Goal: Task Accomplishment & Management: Use online tool/utility

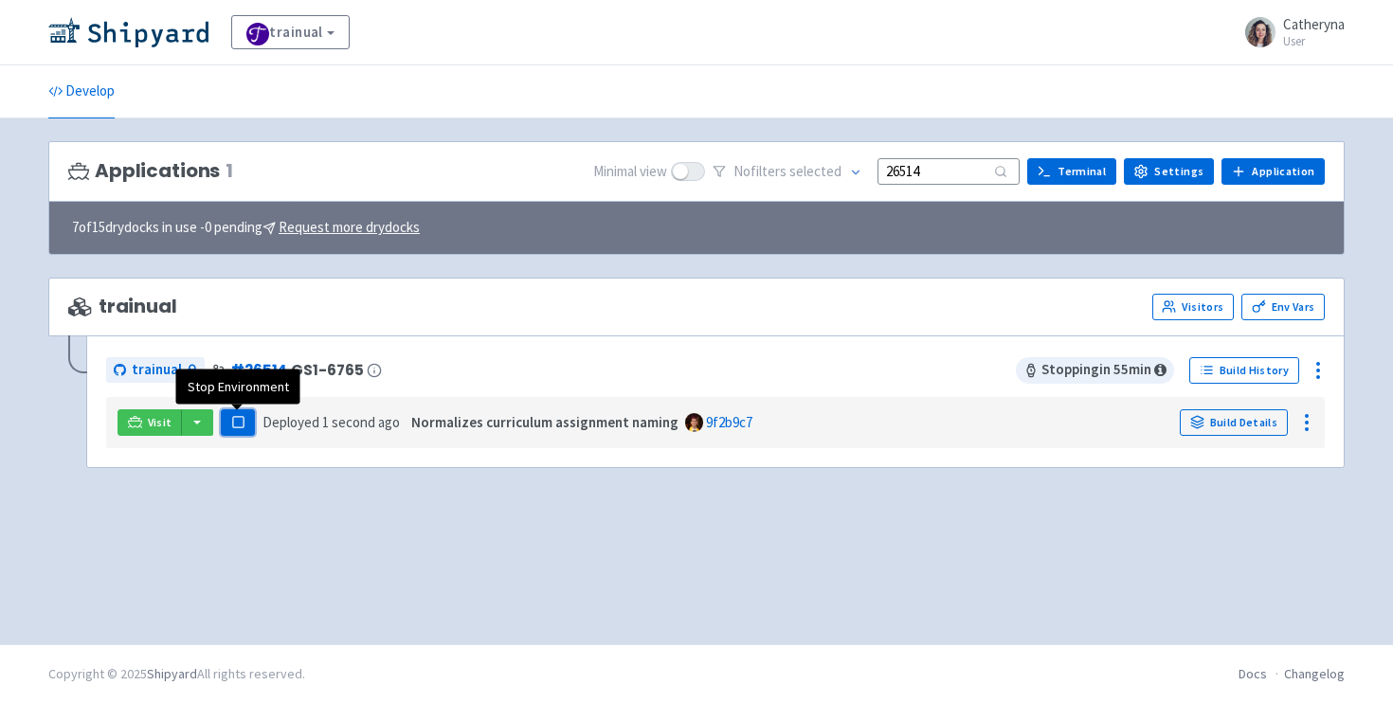
click at [241, 416] on icon "button" at bounding box center [238, 422] width 14 height 14
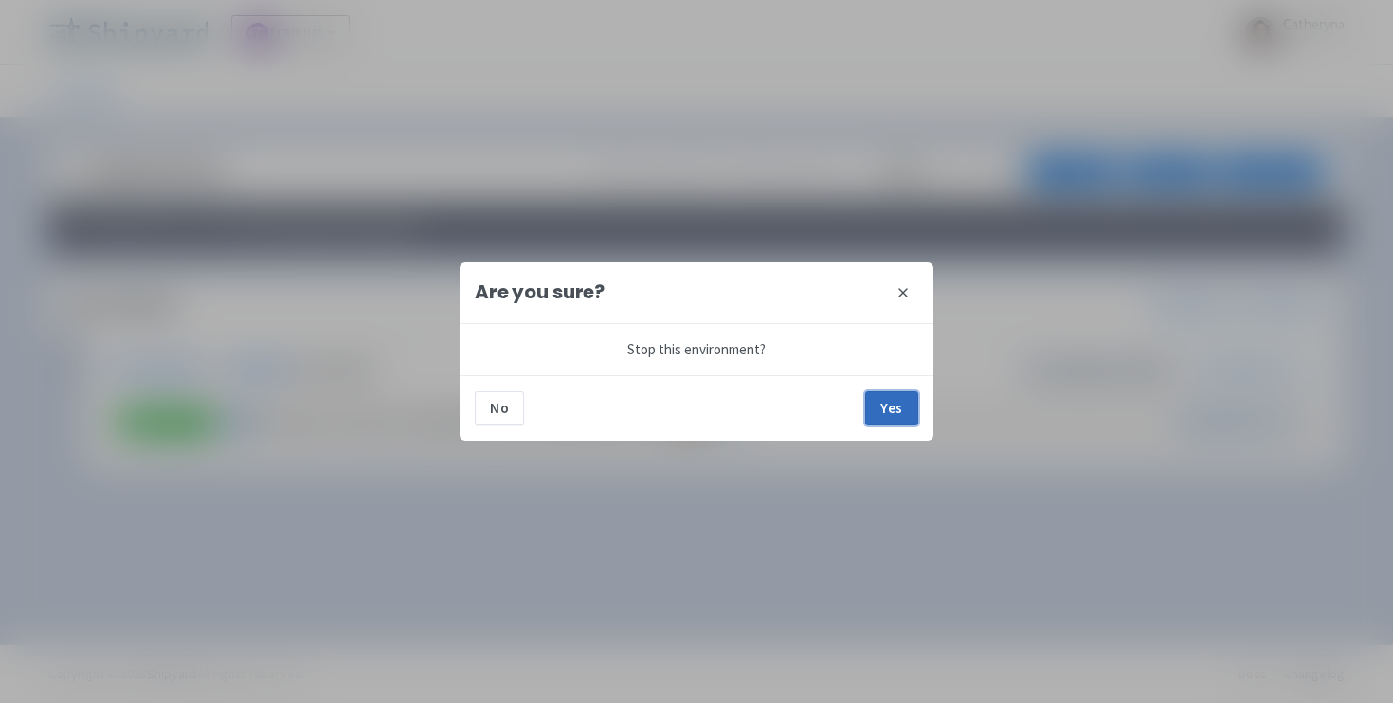
click at [889, 407] on button "Yes" at bounding box center [891, 408] width 53 height 34
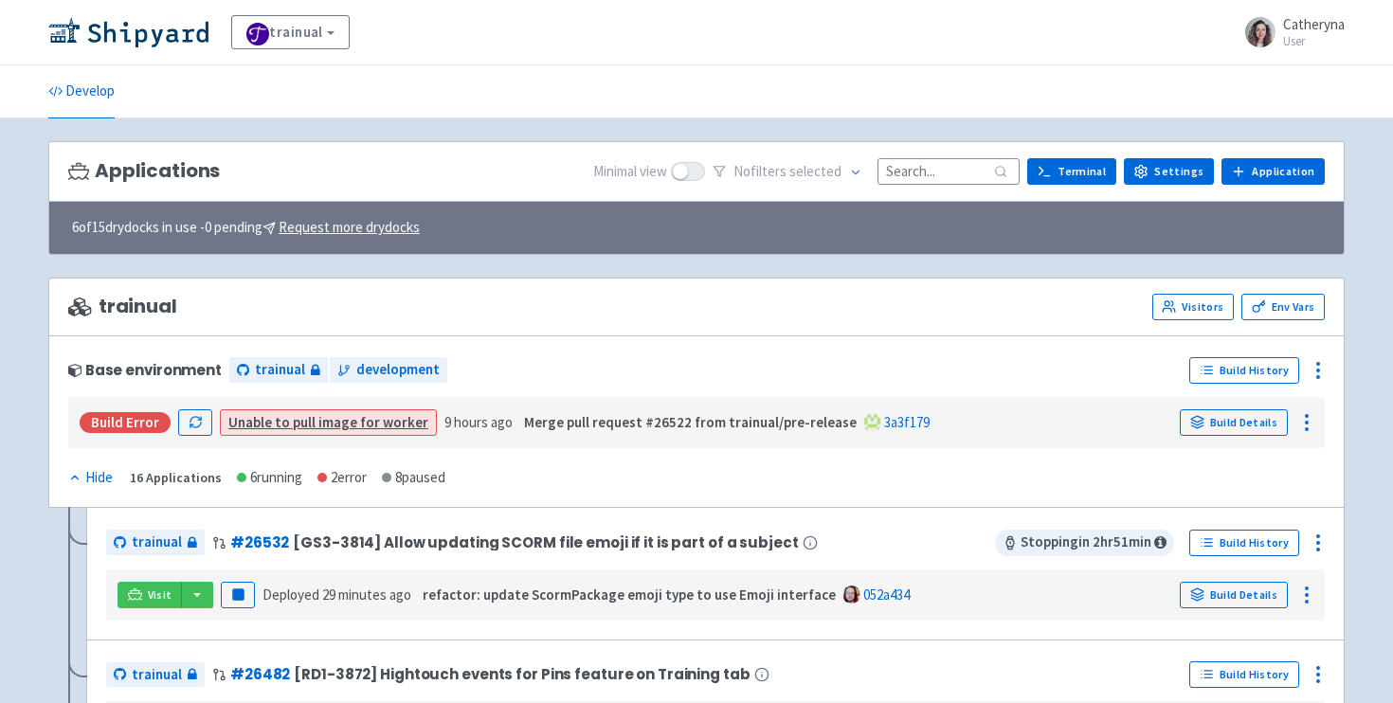
click at [940, 174] on input at bounding box center [948, 171] width 142 height 26
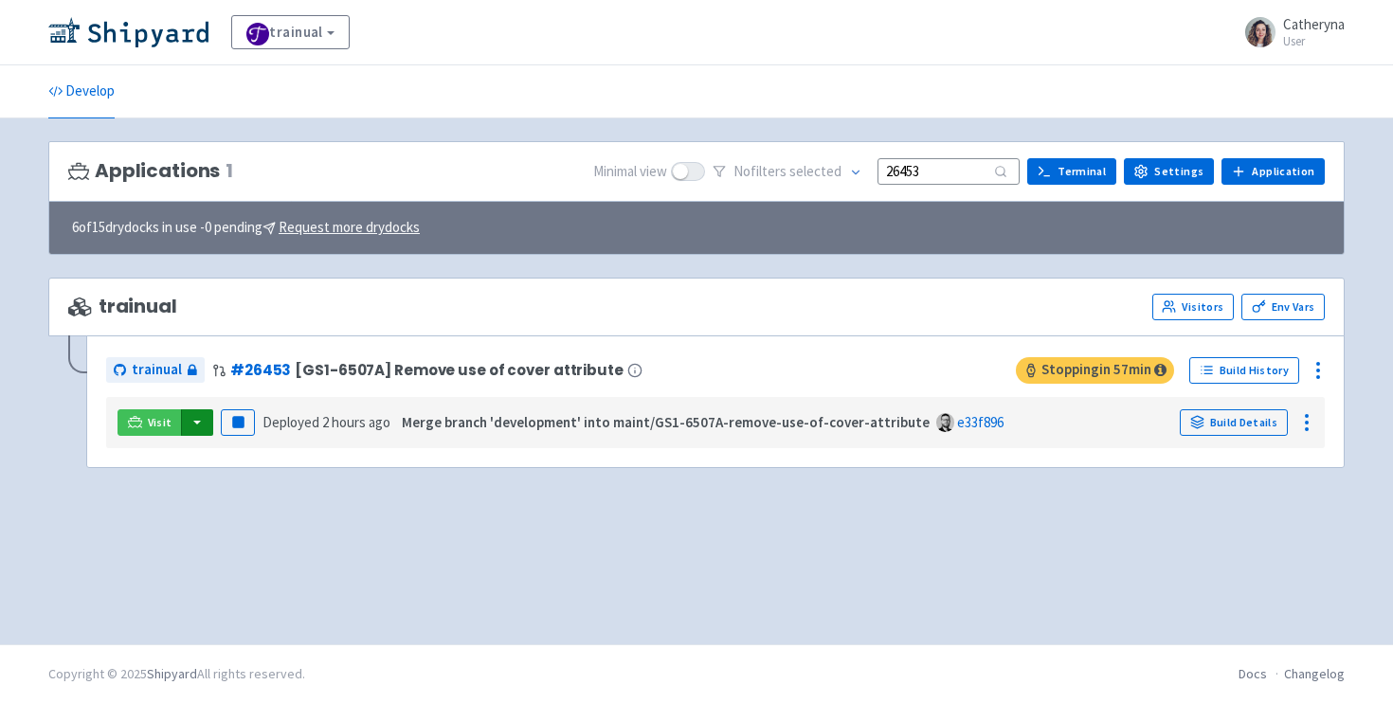
type input "26453"
click at [190, 426] on button "button" at bounding box center [197, 422] width 32 height 27
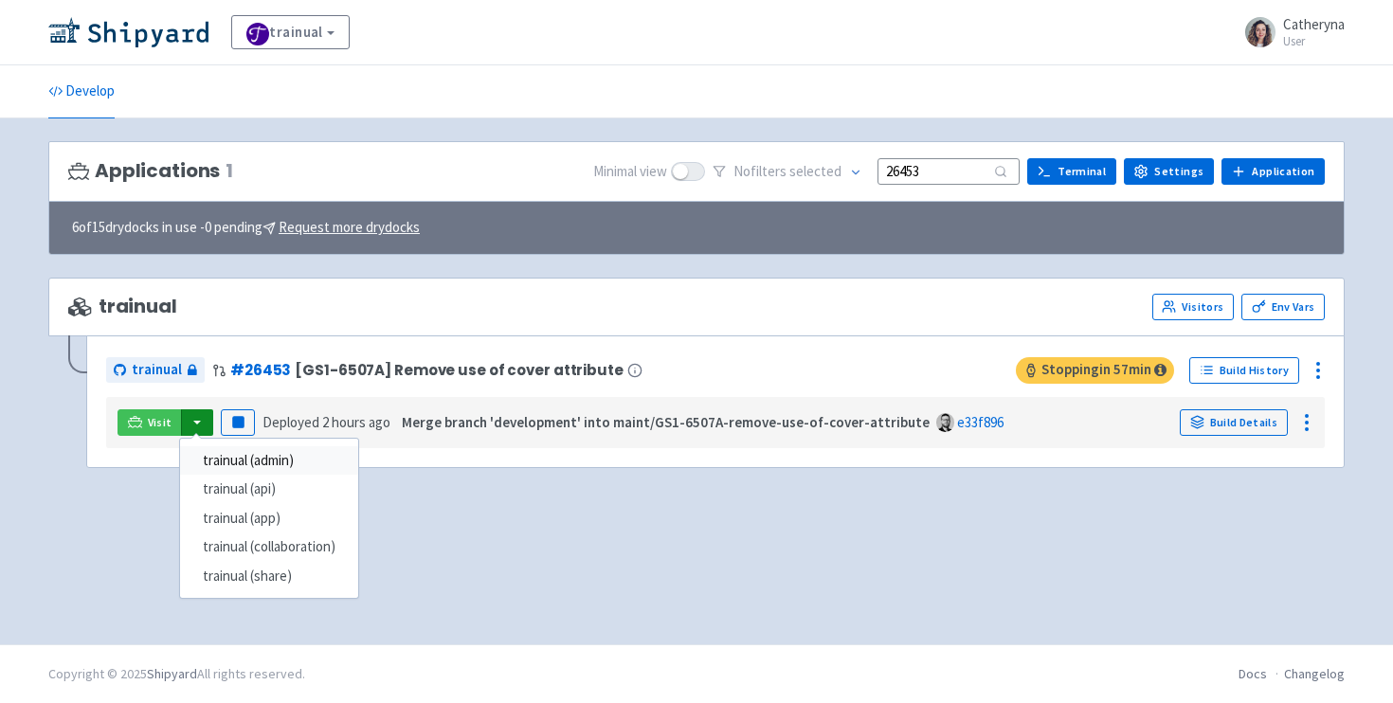
click at [249, 457] on link "trainual (admin)" at bounding box center [269, 460] width 178 height 29
